Goal: Task Accomplishment & Management: Manage account settings

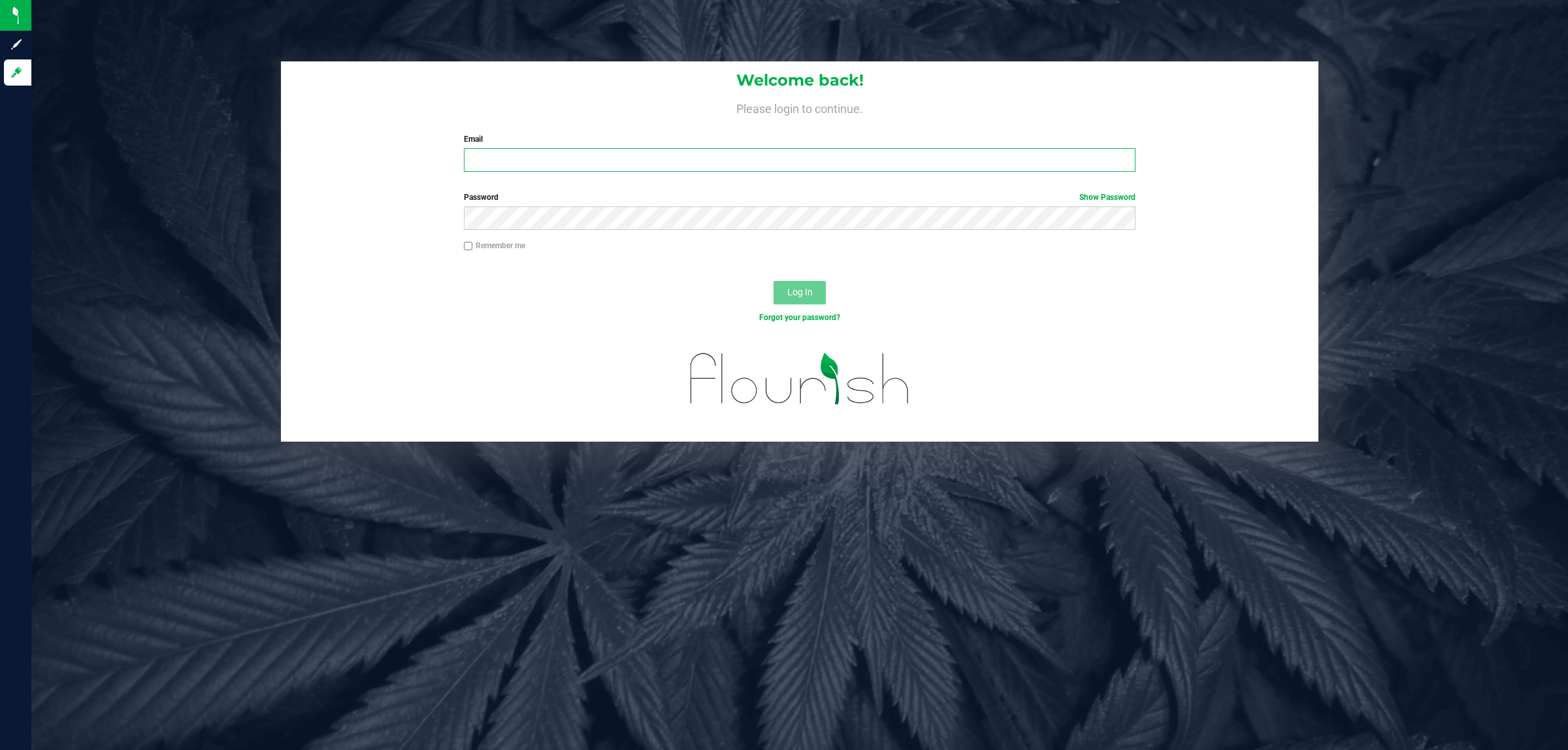
click at [664, 160] on input "Email" at bounding box center [799, 160] width 672 height 24
type input "[PERSON_NAME][EMAIL_ADDRESS][DOMAIN_NAME]"
click at [774, 281] on button "Log In" at bounding box center [800, 292] width 53 height 24
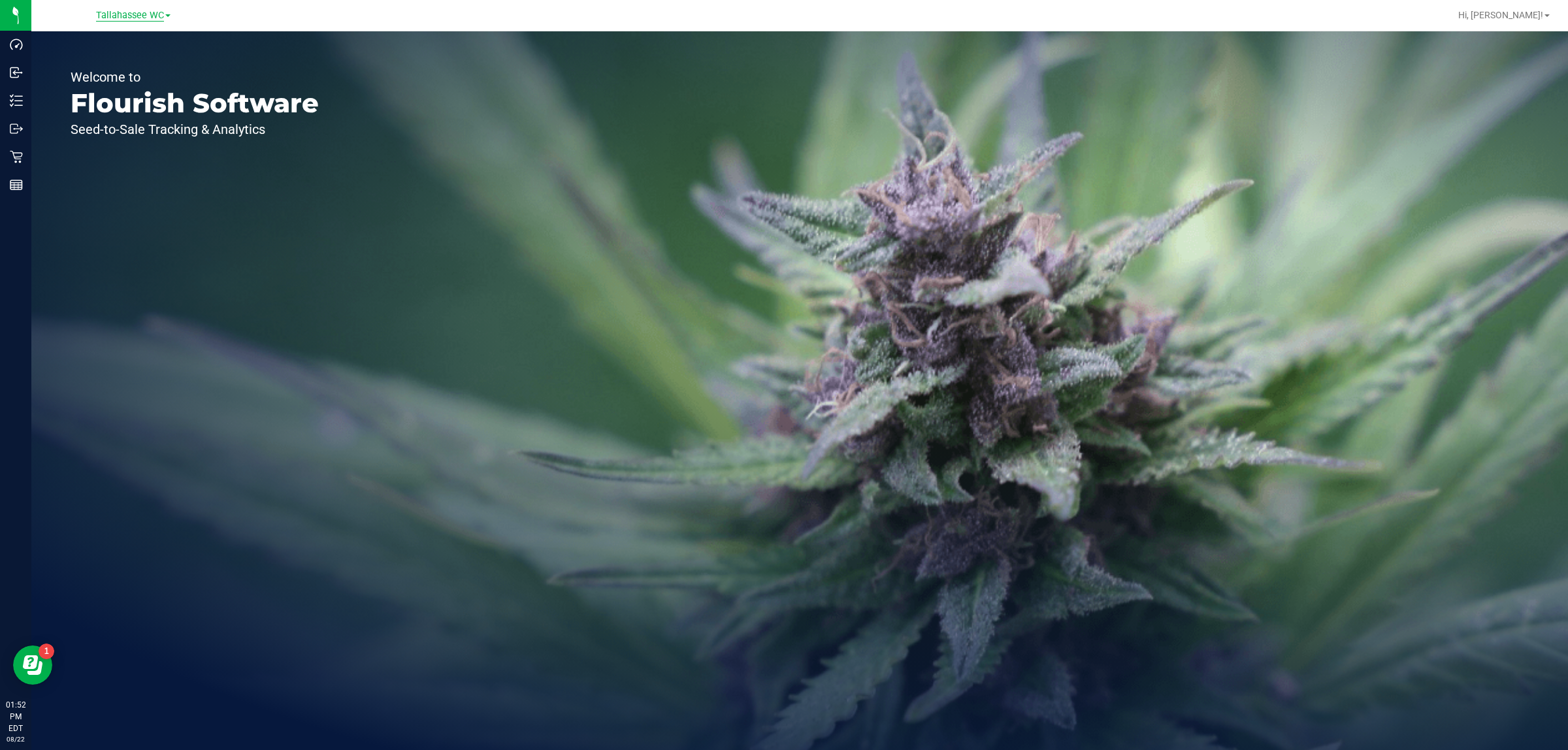
click at [141, 14] on span "Tallahassee WC" at bounding box center [130, 16] width 68 height 11
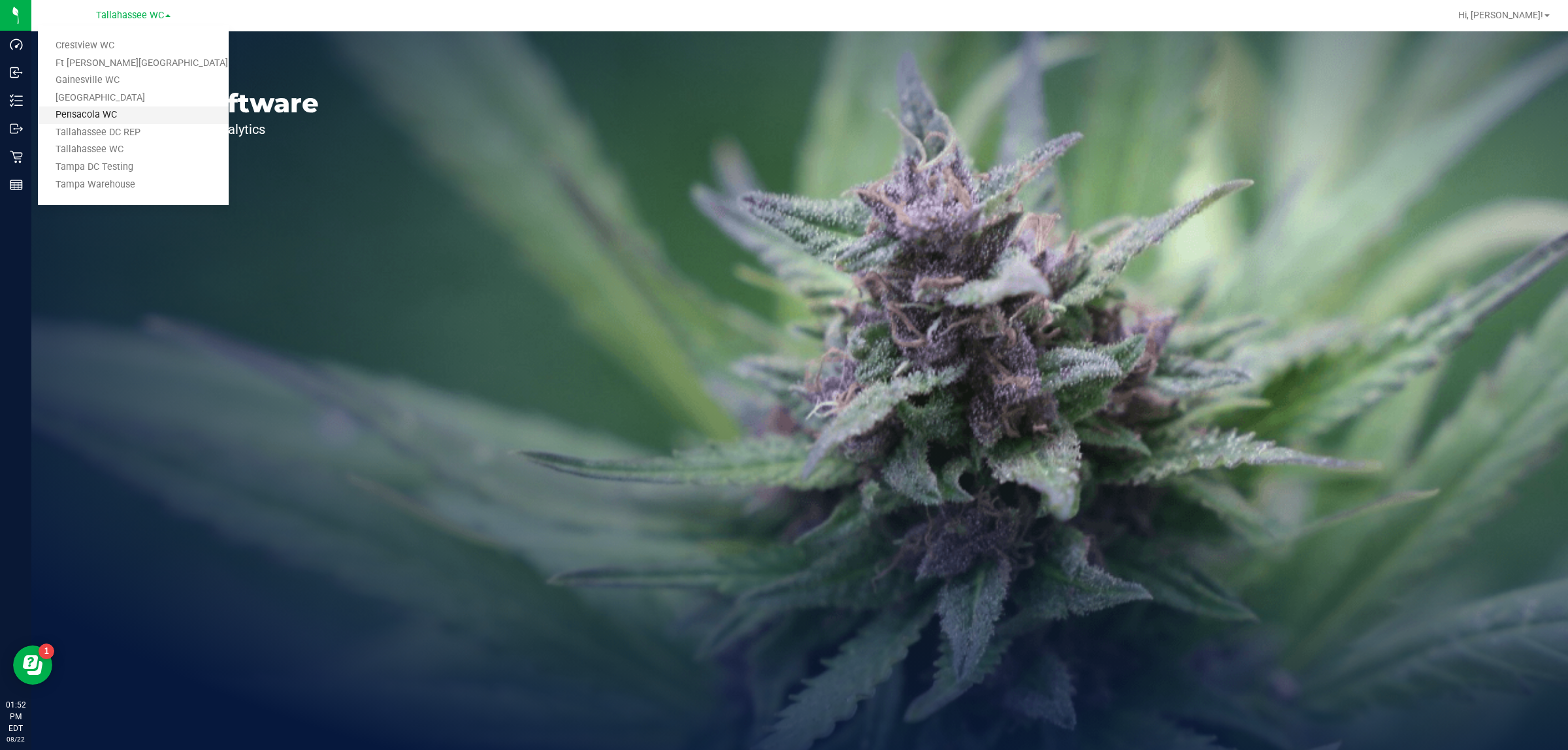
click at [121, 122] on link "Pensacola WC" at bounding box center [133, 115] width 190 height 17
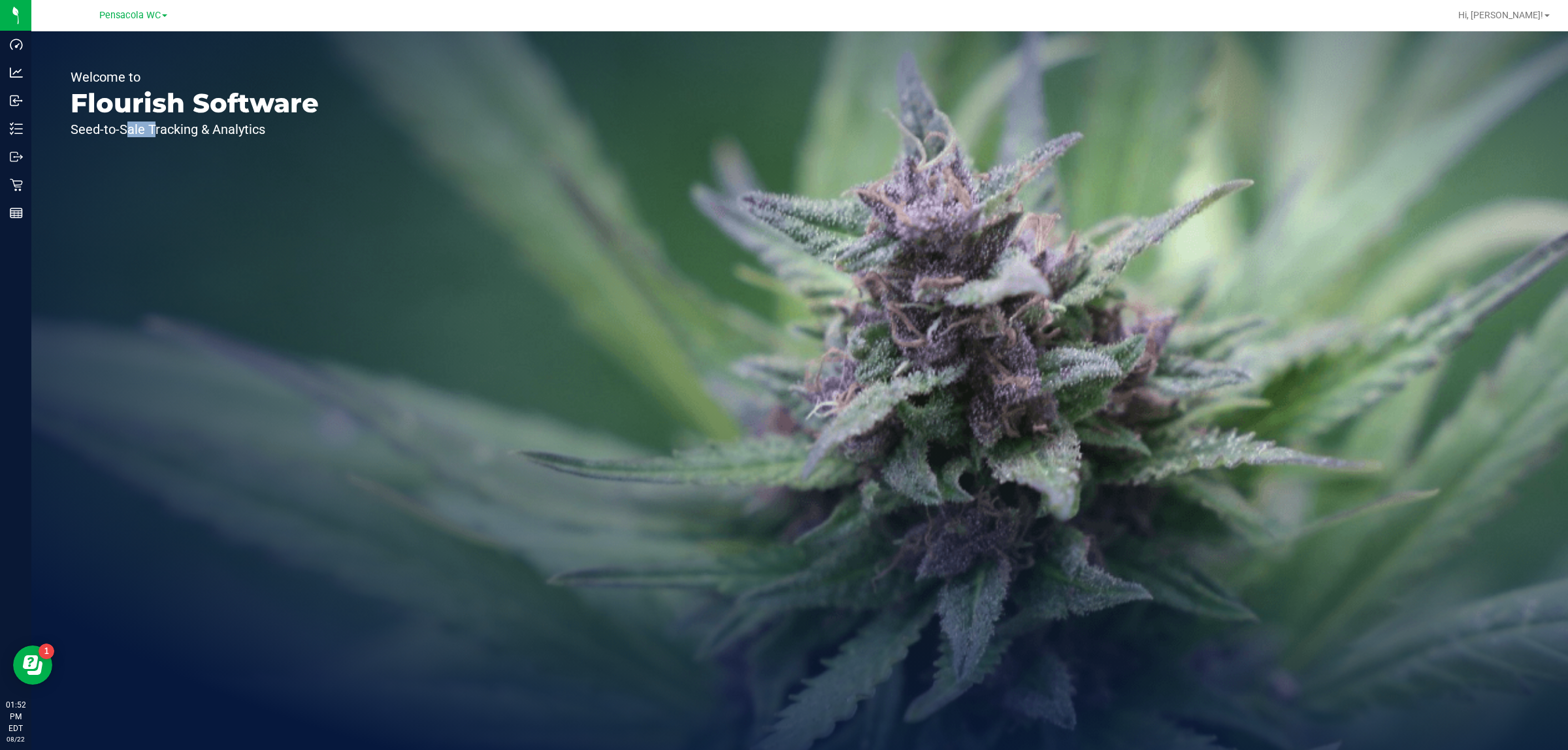
click at [121, 123] on p "Seed-to-Sale Tracking & Analytics" at bounding box center [194, 130] width 249 height 13
click at [142, 23] on div "Pensacola WC Crestview WC [GEOGRAPHIC_DATA][PERSON_NAME] WC [GEOGRAPHIC_DATA] W…" at bounding box center [133, 15] width 68 height 16
click at [148, 15] on span "Pensacola WC" at bounding box center [130, 16] width 62 height 11
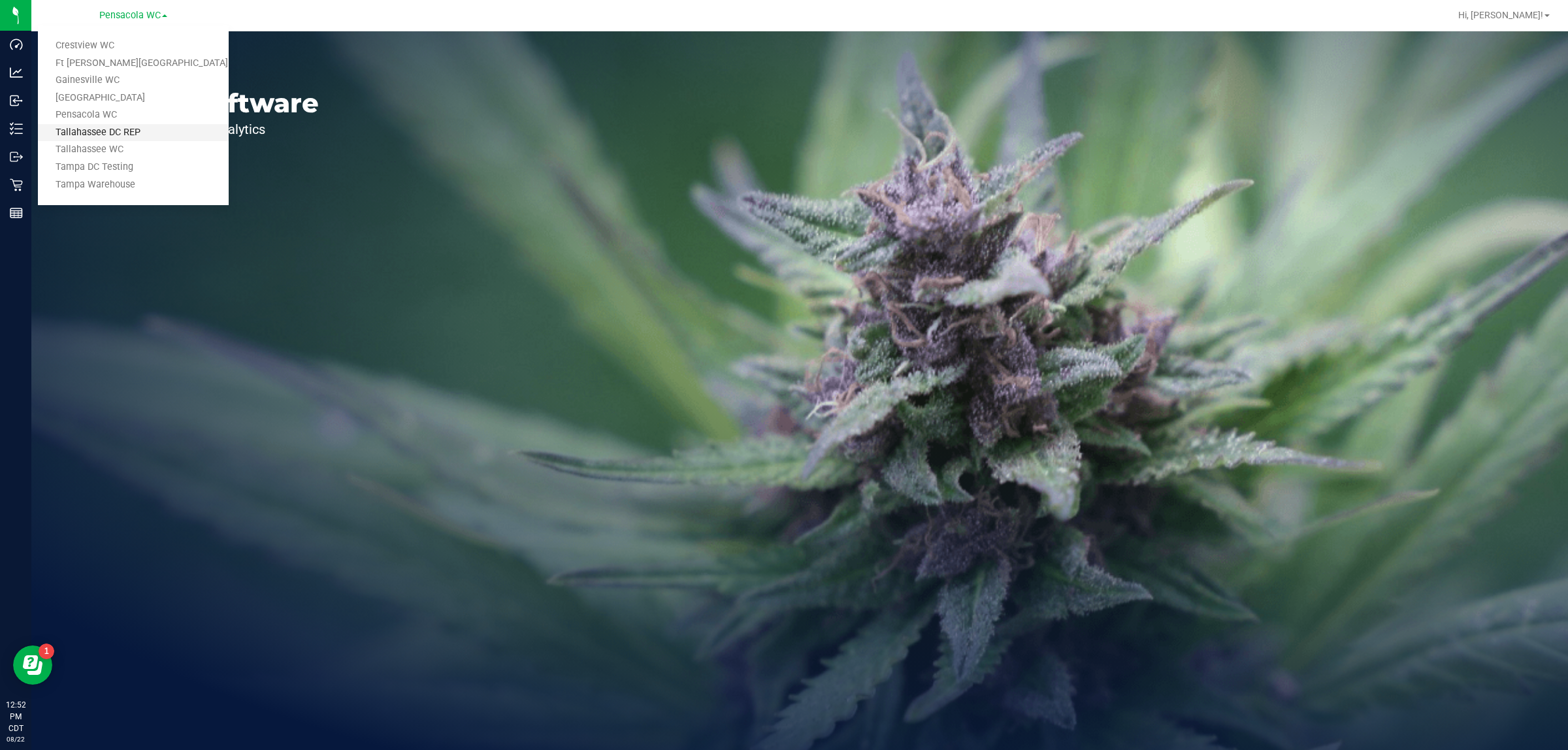
click at [168, 126] on link "Tallahassee DC REP" at bounding box center [133, 132] width 190 height 17
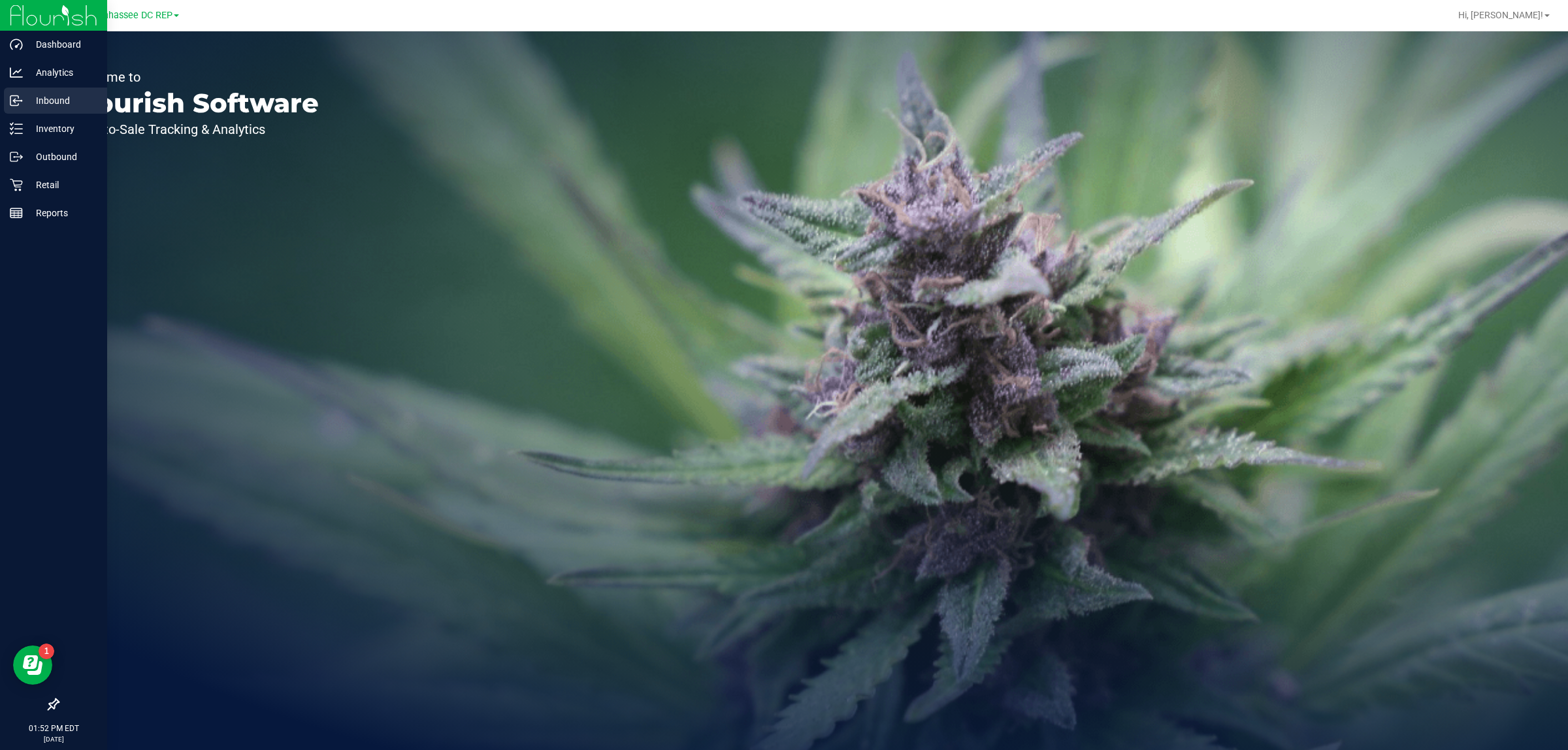
click at [41, 104] on p "Inbound" at bounding box center [62, 100] width 79 height 16
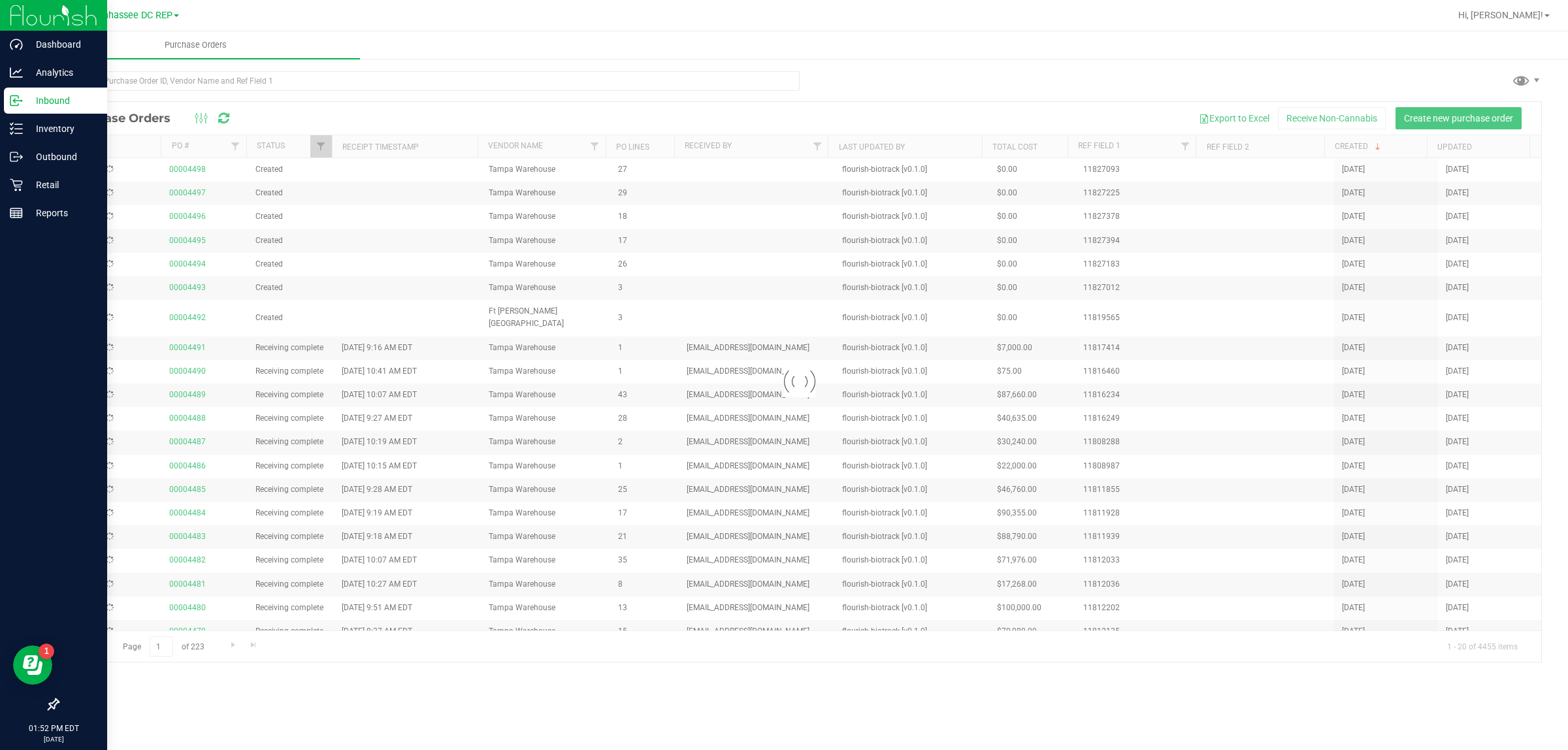
click at [49, 701] on icon at bounding box center [53, 704] width 13 height 13
click at [47, 706] on input "checkbox" at bounding box center [47, 706] width 0 height 0
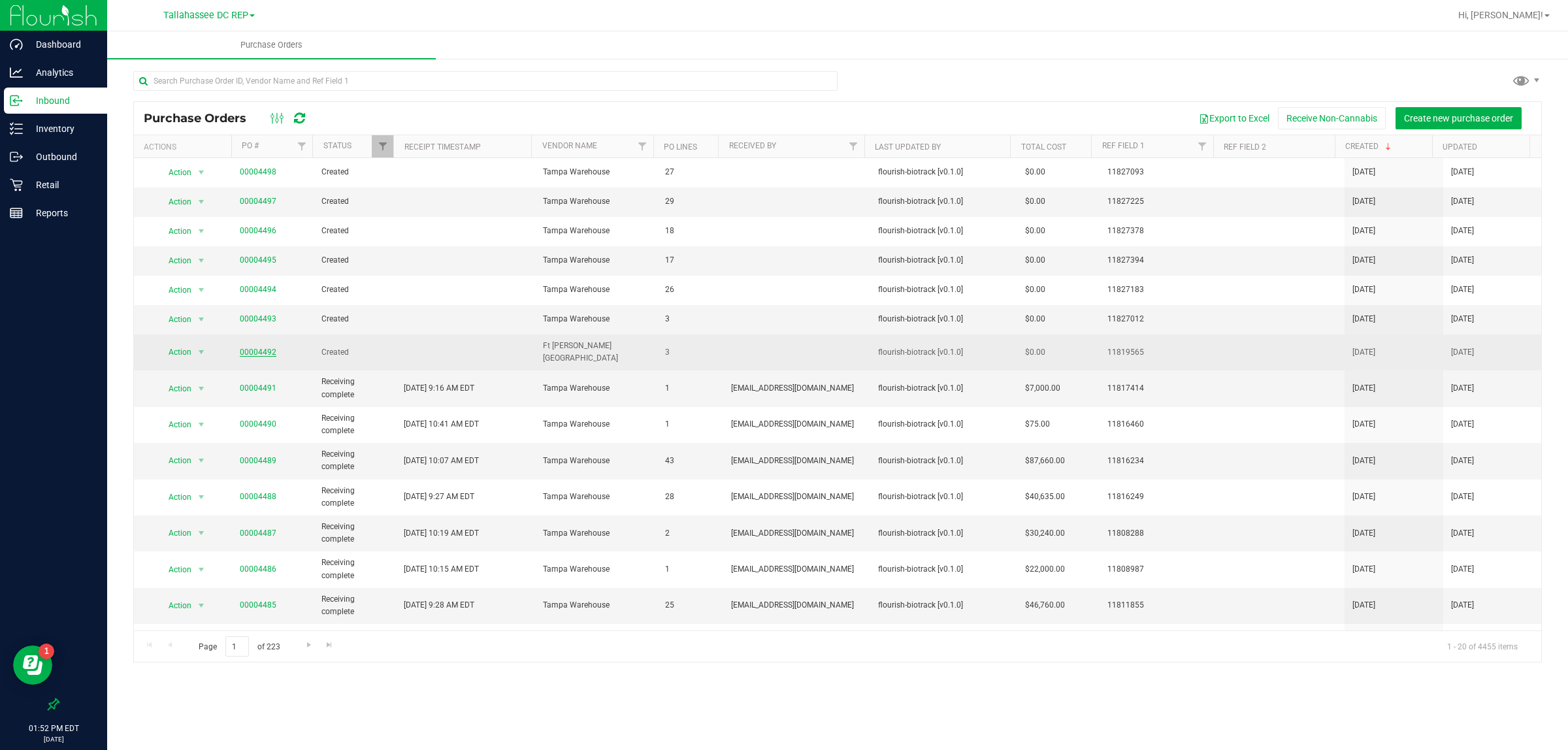
click at [247, 353] on link "00004492" at bounding box center [258, 352] width 37 height 9
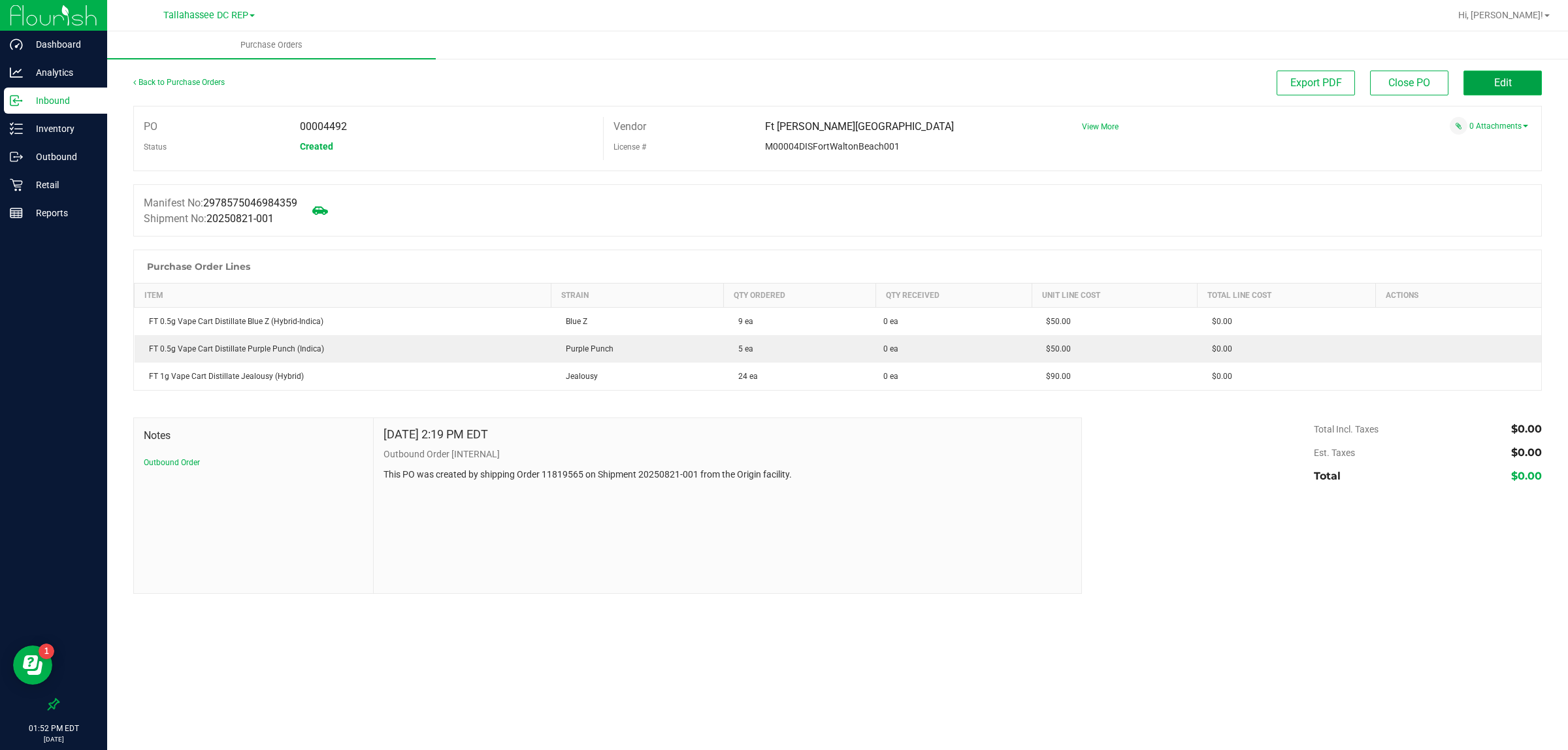
click at [1506, 72] on button "Edit" at bounding box center [1503, 83] width 79 height 25
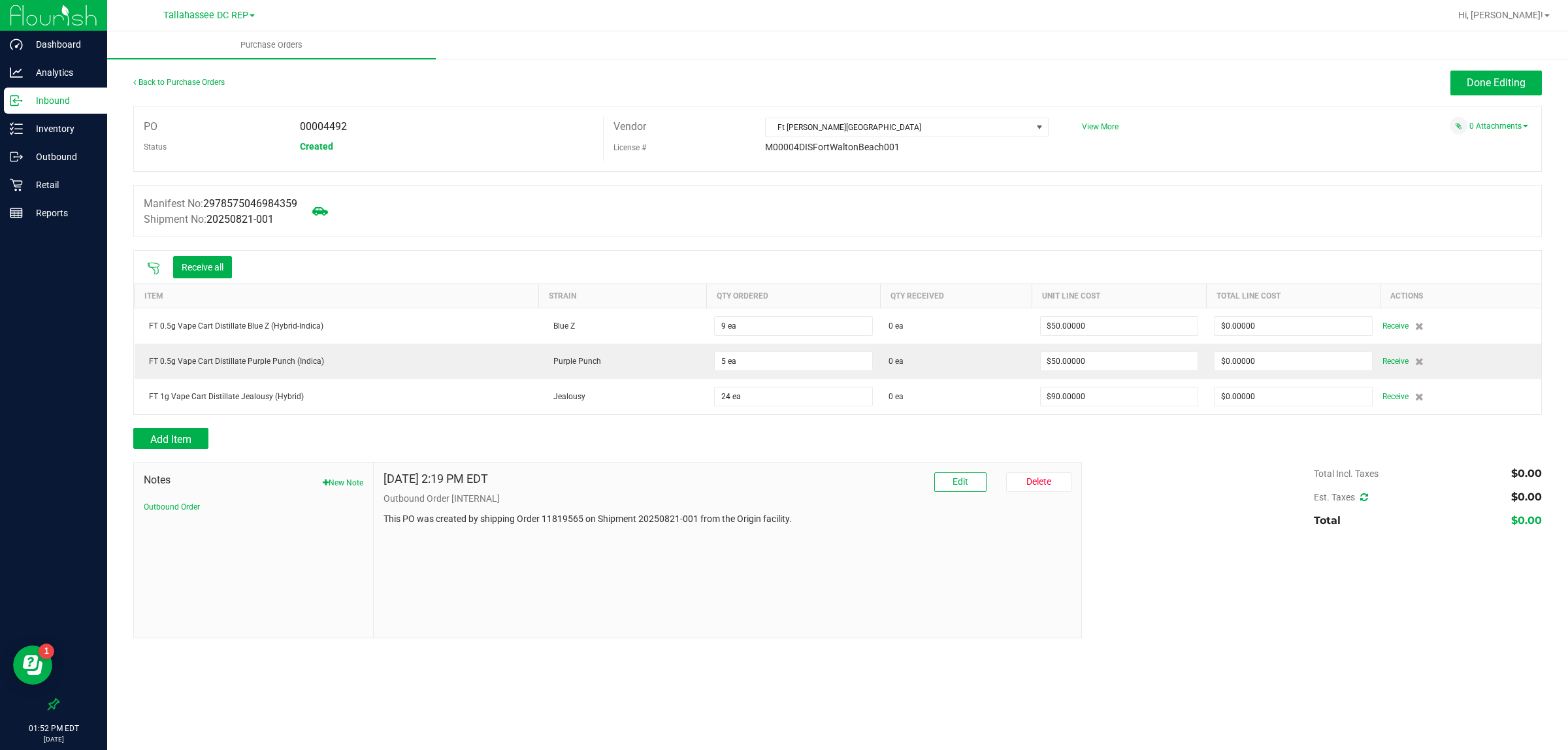
click at [150, 273] on icon at bounding box center [153, 268] width 13 height 13
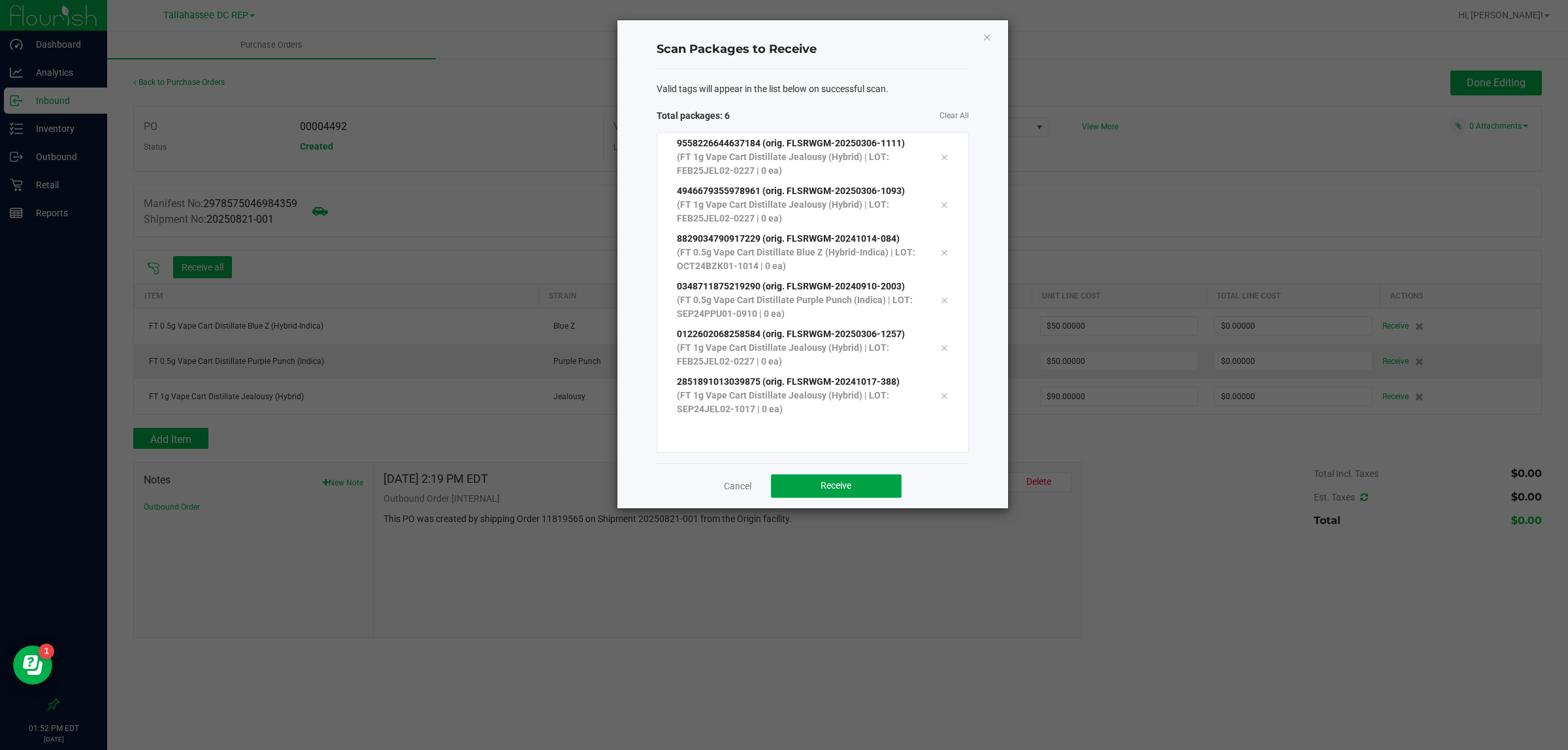
click at [825, 478] on button "Receive" at bounding box center [836, 486] width 130 height 24
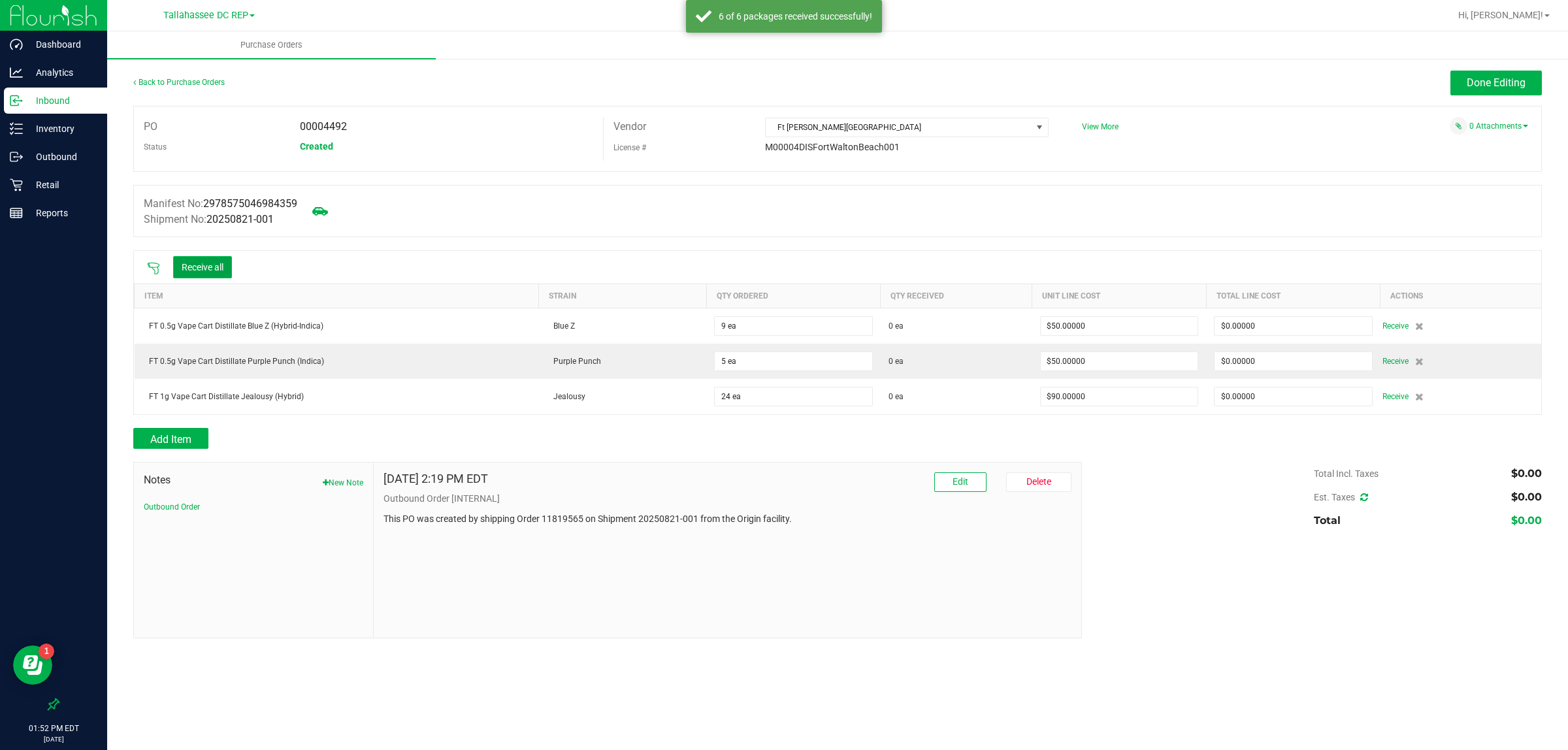
click at [200, 275] on button "Receive all" at bounding box center [203, 267] width 59 height 22
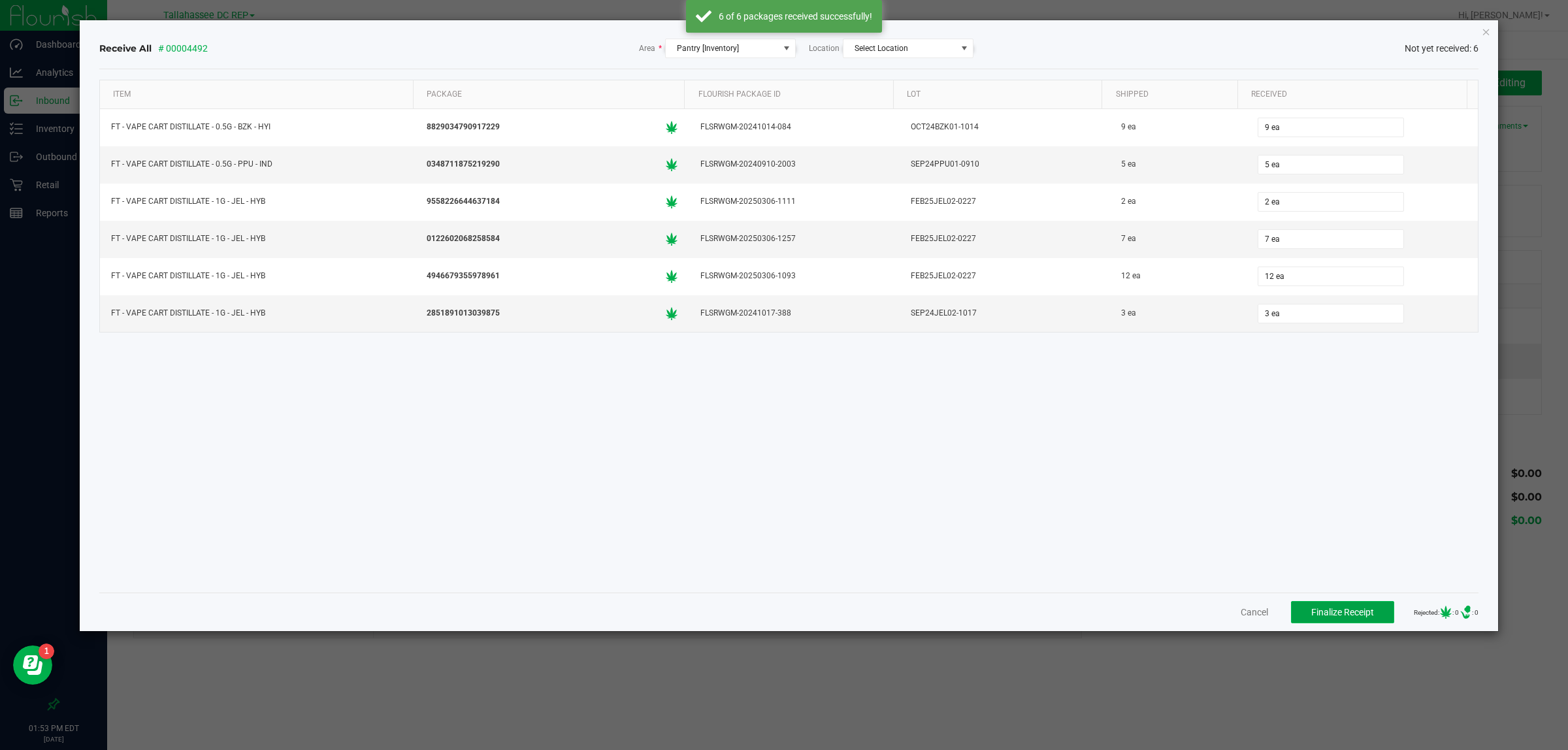
click at [1319, 613] on span "Finalize Receipt" at bounding box center [1342, 612] width 62 height 11
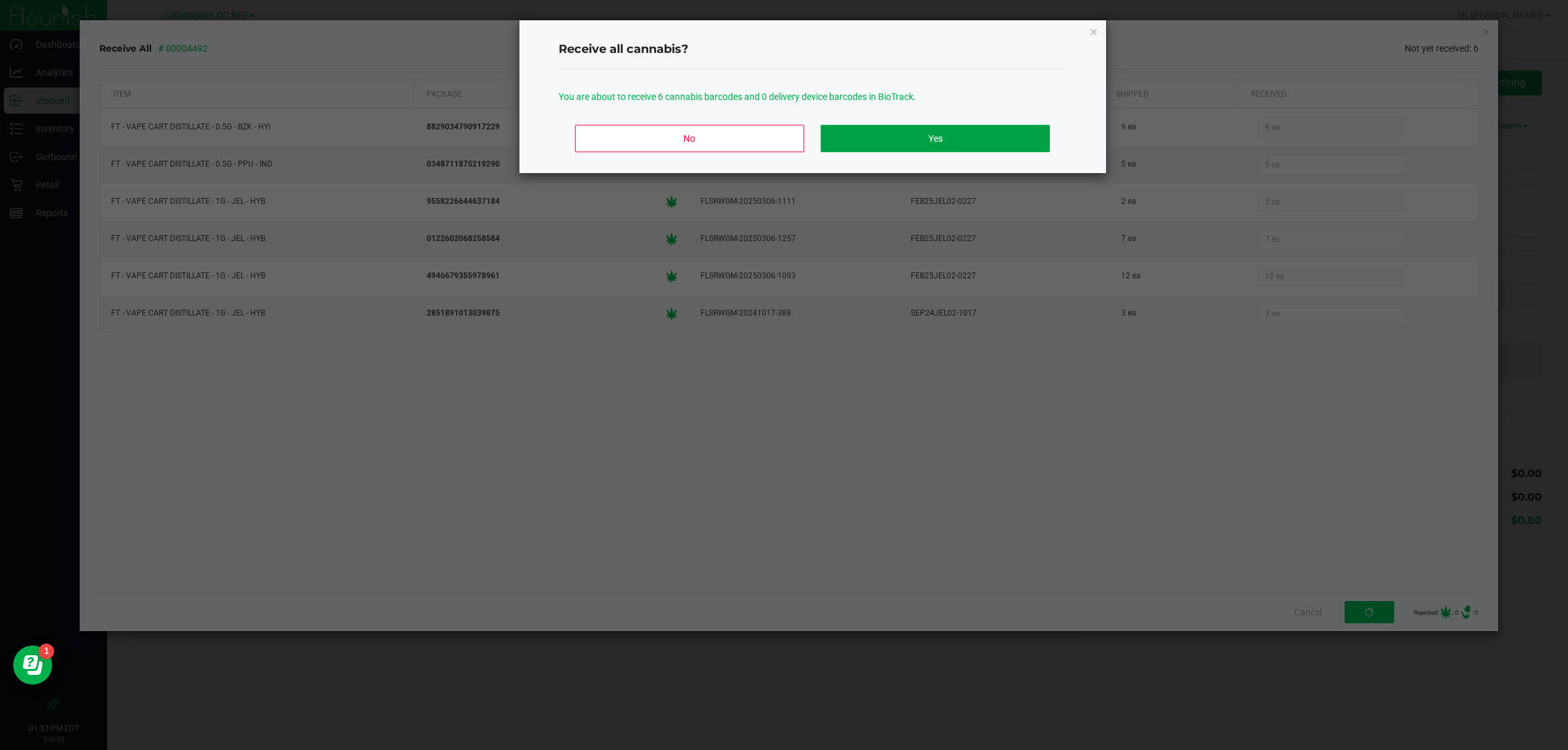
click at [1035, 133] on button "Yes" at bounding box center [935, 138] width 229 height 27
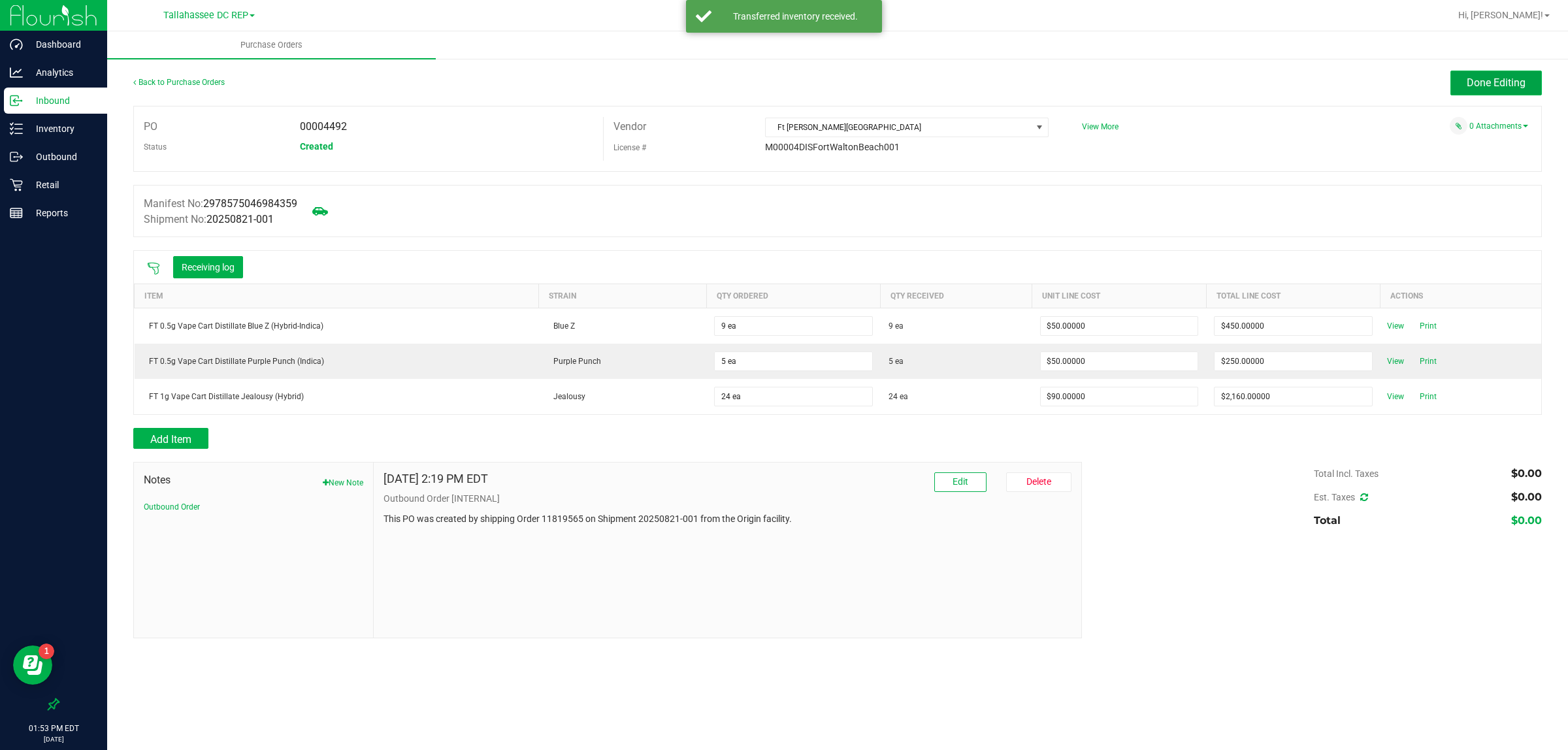
click at [1464, 82] on button "Done Editing" at bounding box center [1496, 83] width 91 height 25
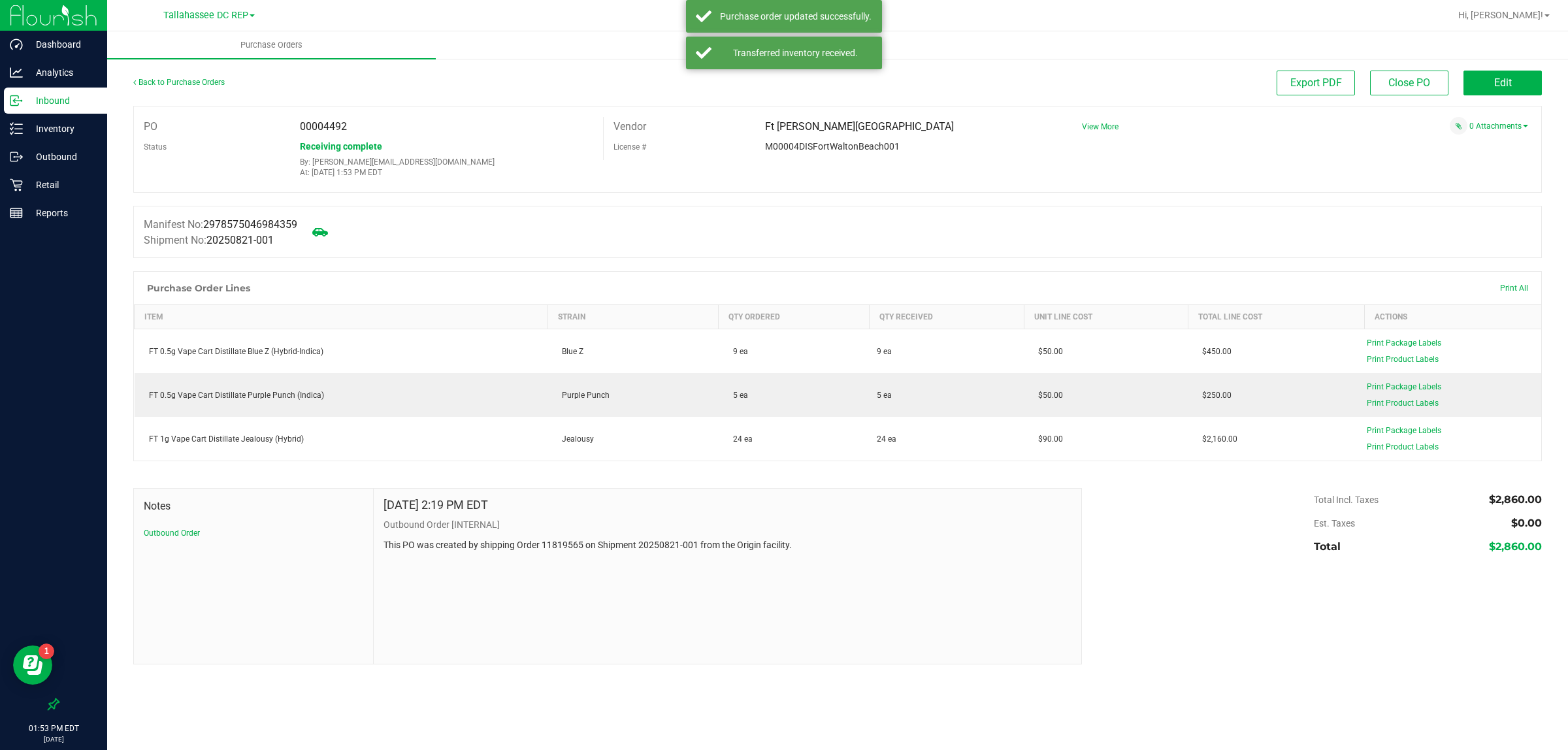
click at [1502, 5] on div "Hi, [PERSON_NAME]!" at bounding box center [1504, 16] width 102 height 23
click at [1506, 10] on span "Hi, [PERSON_NAME]!" at bounding box center [1501, 15] width 85 height 11
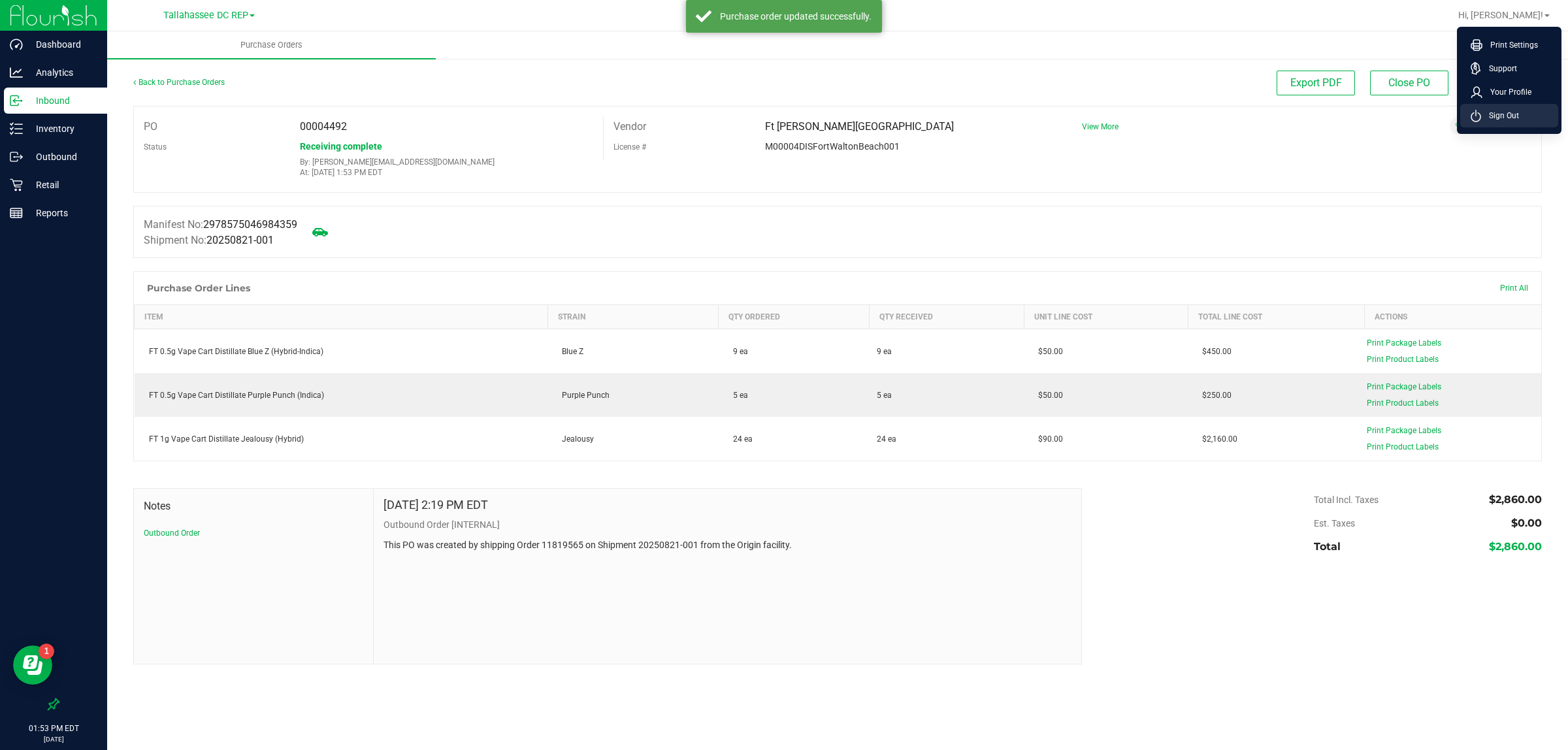
click at [1493, 107] on li "Sign Out" at bounding box center [1509, 116] width 98 height 24
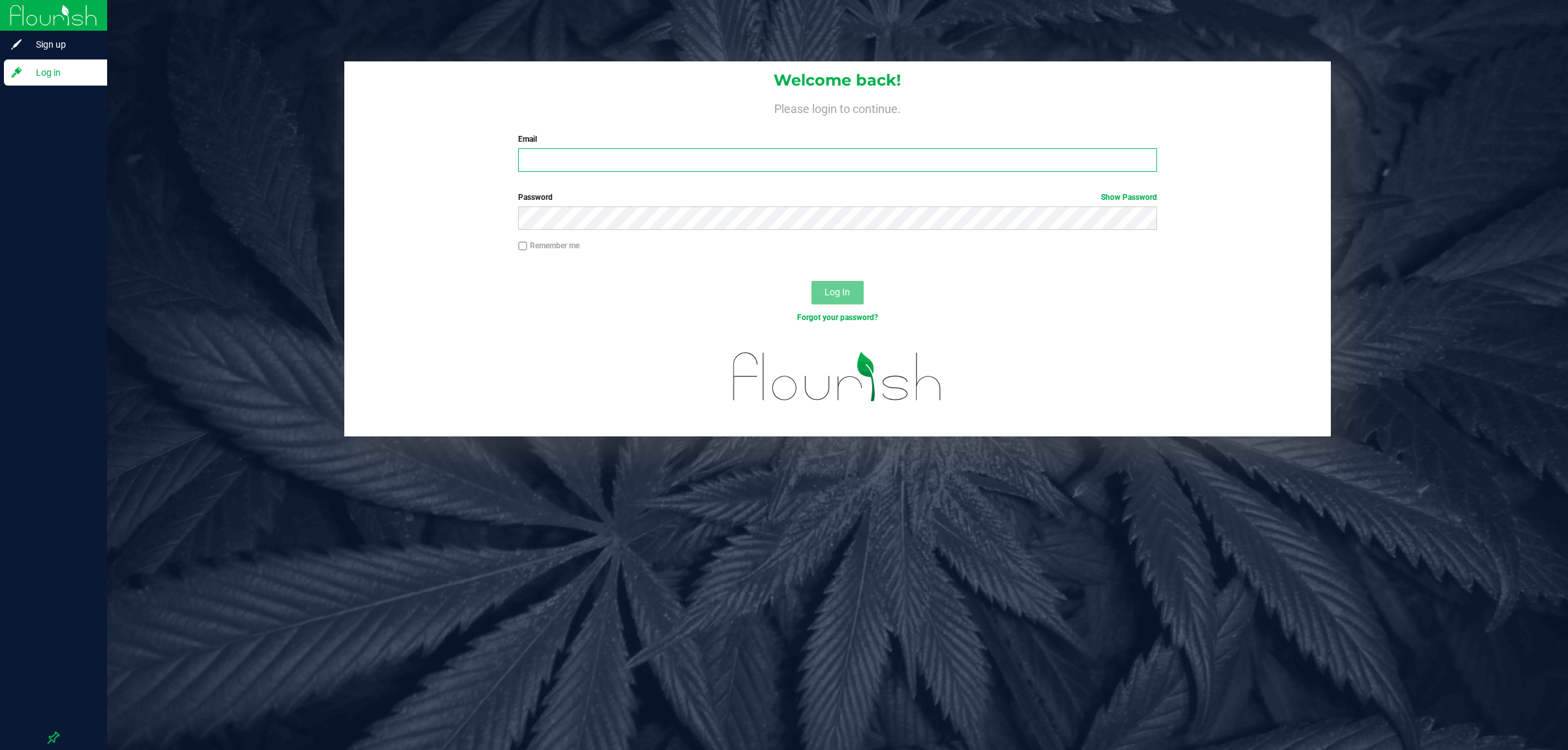
drag, startPoint x: 994, startPoint y: 160, endPoint x: 988, endPoint y: 181, distance: 21.8
click at [988, 181] on div "Welcome back! Please login to continue. Email Required Please format your email…" at bounding box center [838, 121] width 987 height 121
type input "[EMAIL_ADDRESS][DOMAIN_NAME]"
click at [811, 281] on button "Log In" at bounding box center [838, 292] width 53 height 24
